Goal: Find specific page/section: Find specific page/section

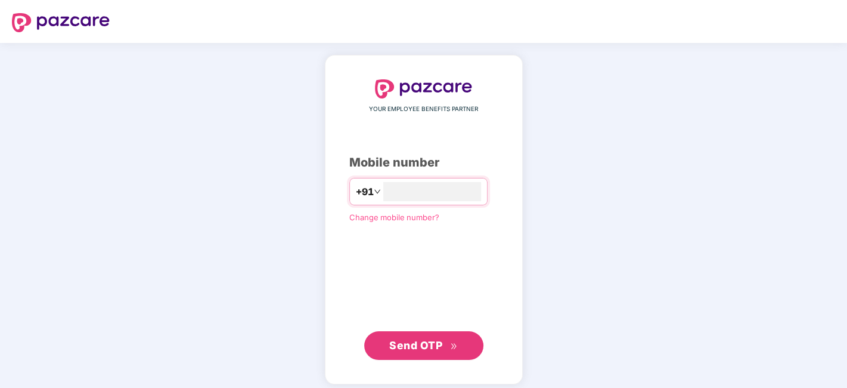
type input "**********"
click at [441, 351] on span "Send OTP" at bounding box center [423, 345] width 69 height 17
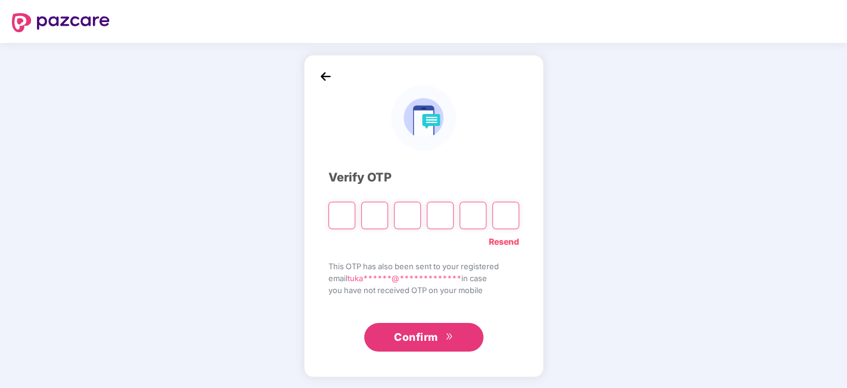
type input "*"
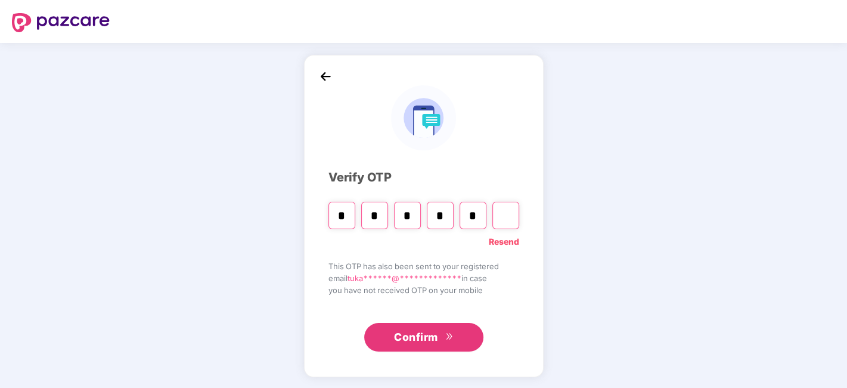
type input "*"
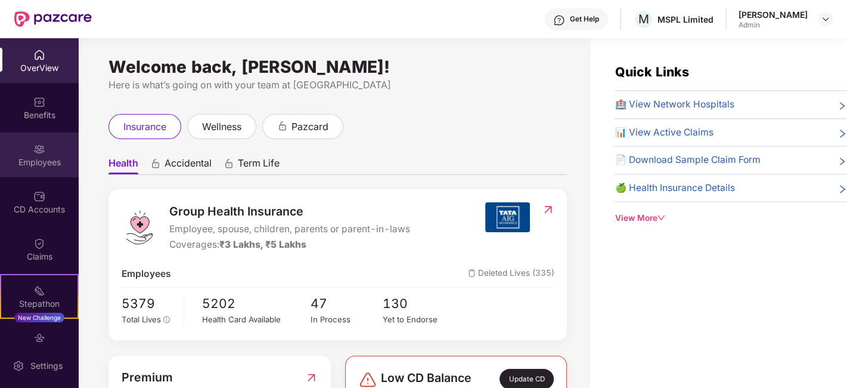
click at [42, 164] on div "Employees" at bounding box center [39, 162] width 79 height 12
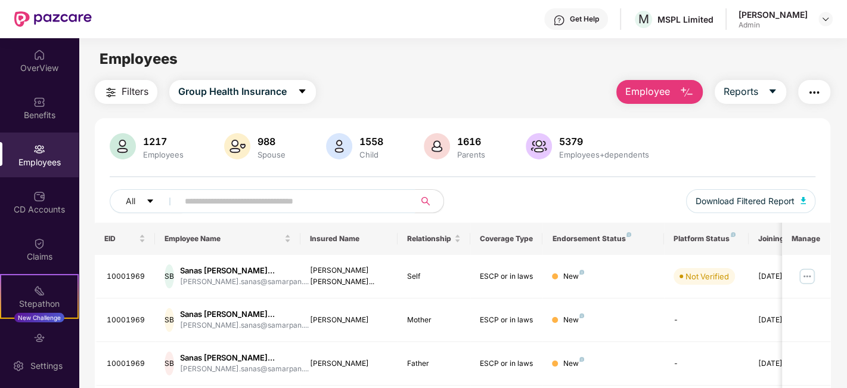
click at [244, 202] on input "text" at bounding box center [292, 201] width 214 height 18
paste input "********"
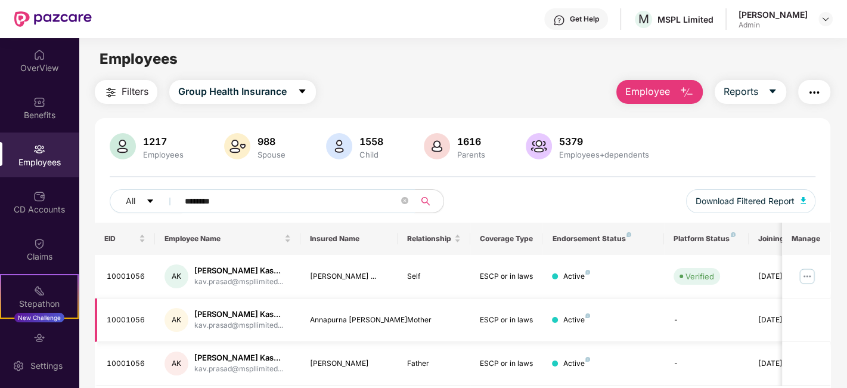
scroll to position [39, 0]
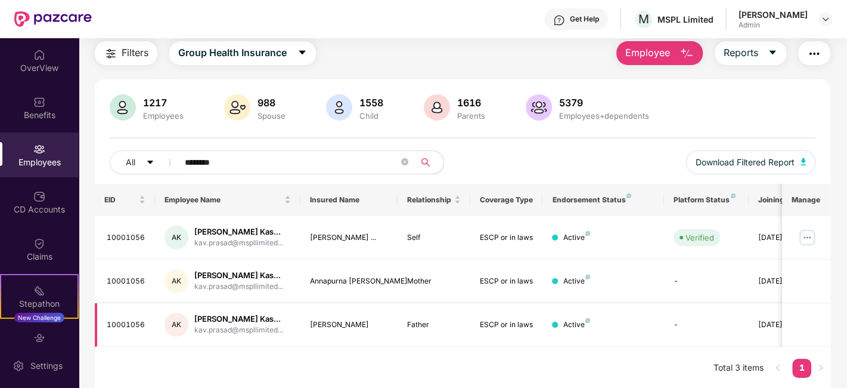
type input "********"
click at [816, 233] on img at bounding box center [807, 237] width 19 height 19
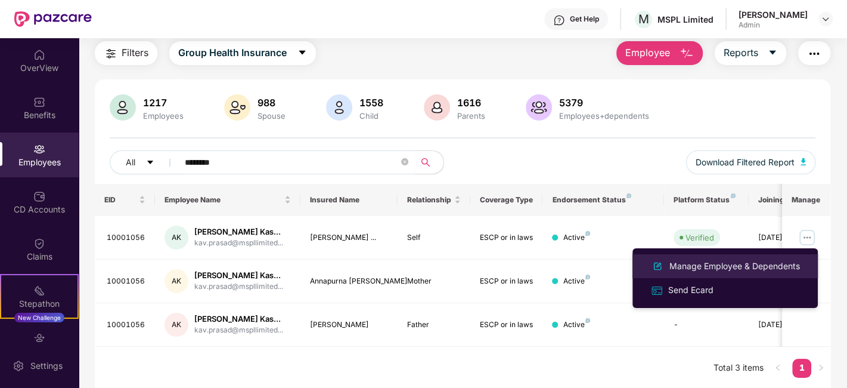
click at [696, 268] on div "Manage Employee & Dependents" at bounding box center [734, 265] width 135 height 13
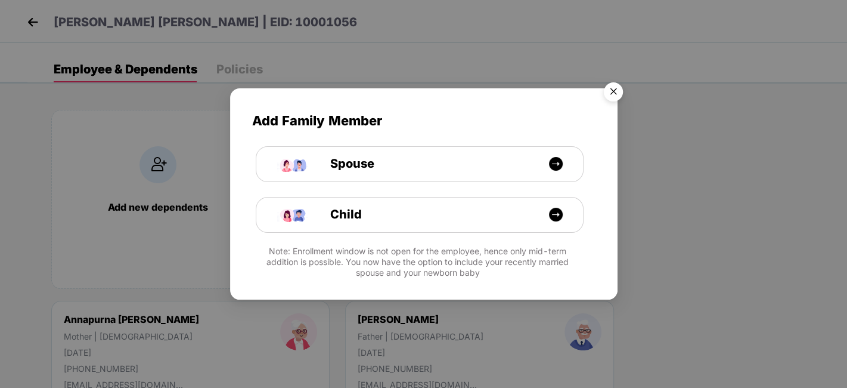
click at [613, 94] on img "Close" at bounding box center [613, 93] width 33 height 33
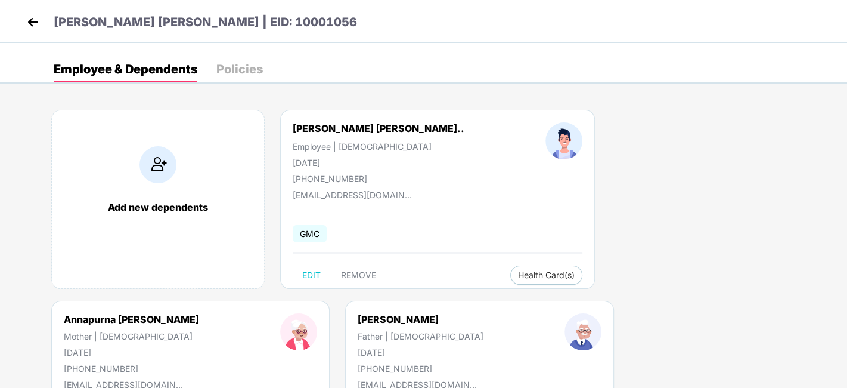
scroll to position [121, 0]
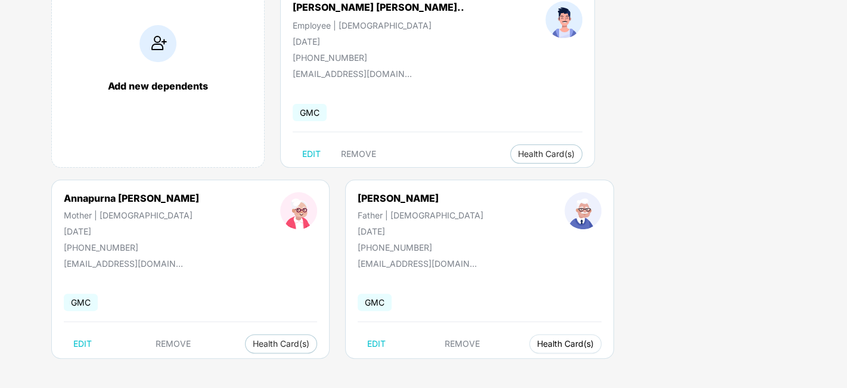
click at [537, 343] on span "Health Card(s)" at bounding box center [565, 343] width 57 height 6
click at [223, 368] on span "Health Insurance(ESCP or parent-in-law)" at bounding box center [276, 366] width 178 height 13
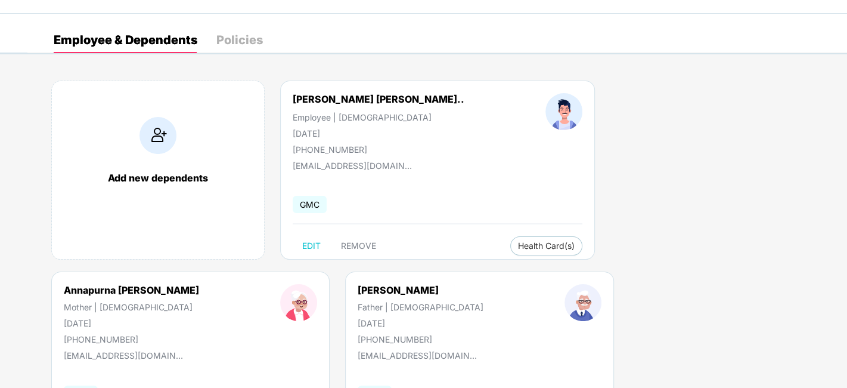
scroll to position [0, 0]
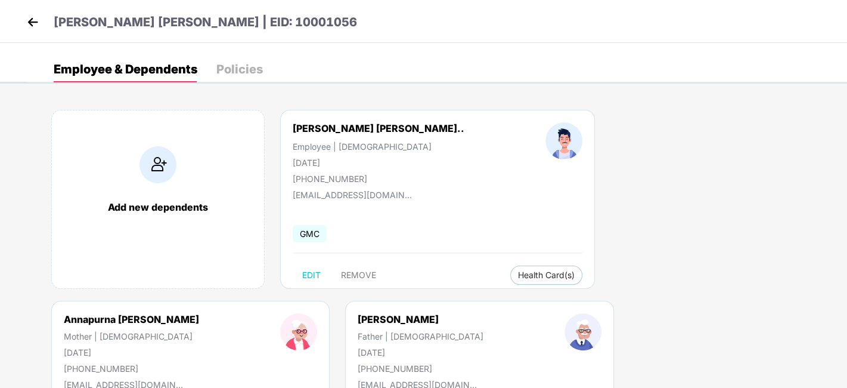
click at [35, 23] on img at bounding box center [33, 22] width 18 height 18
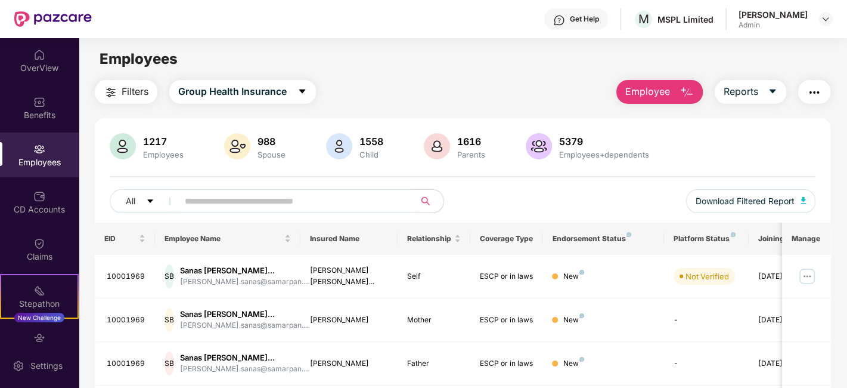
click at [221, 200] on input "text" at bounding box center [292, 201] width 214 height 18
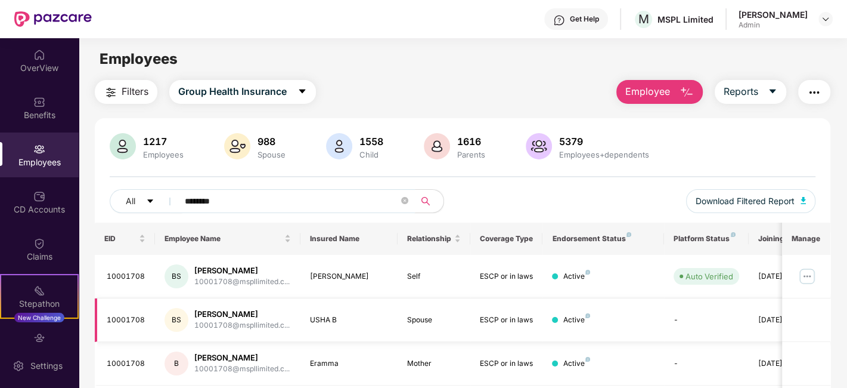
scroll to position [66, 0]
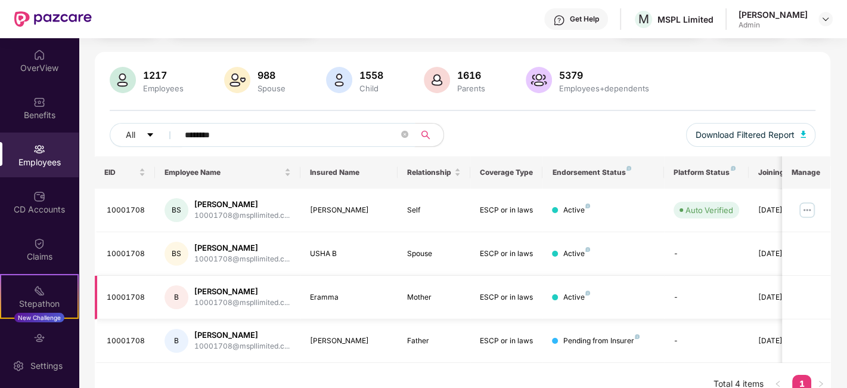
type input "********"
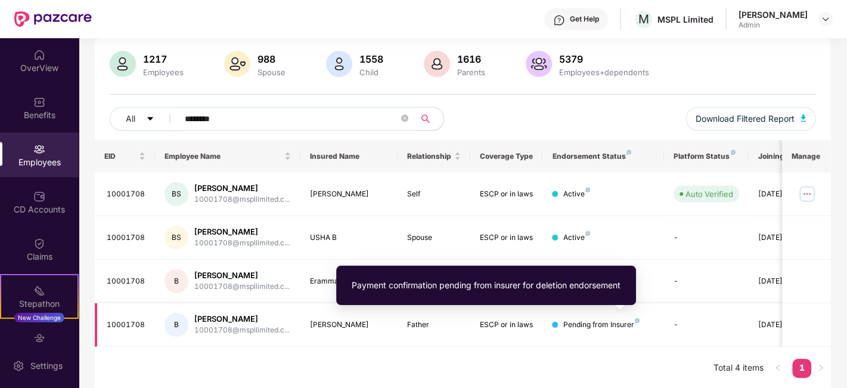
click at [636, 319] on img at bounding box center [637, 320] width 5 height 5
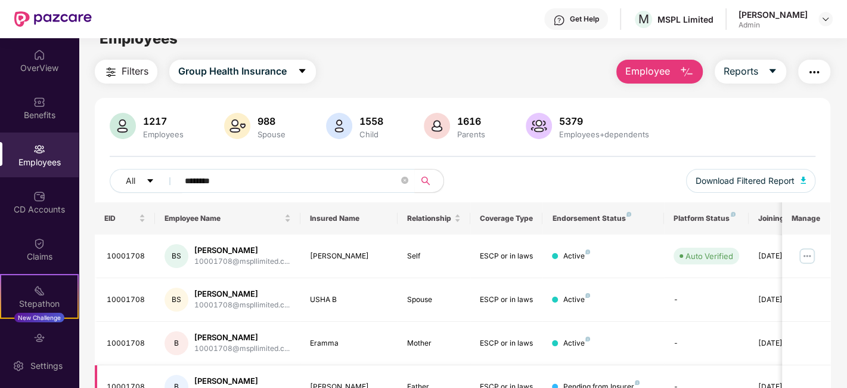
scroll to position [0, 0]
